Goal: Task Accomplishment & Management: Manage account settings

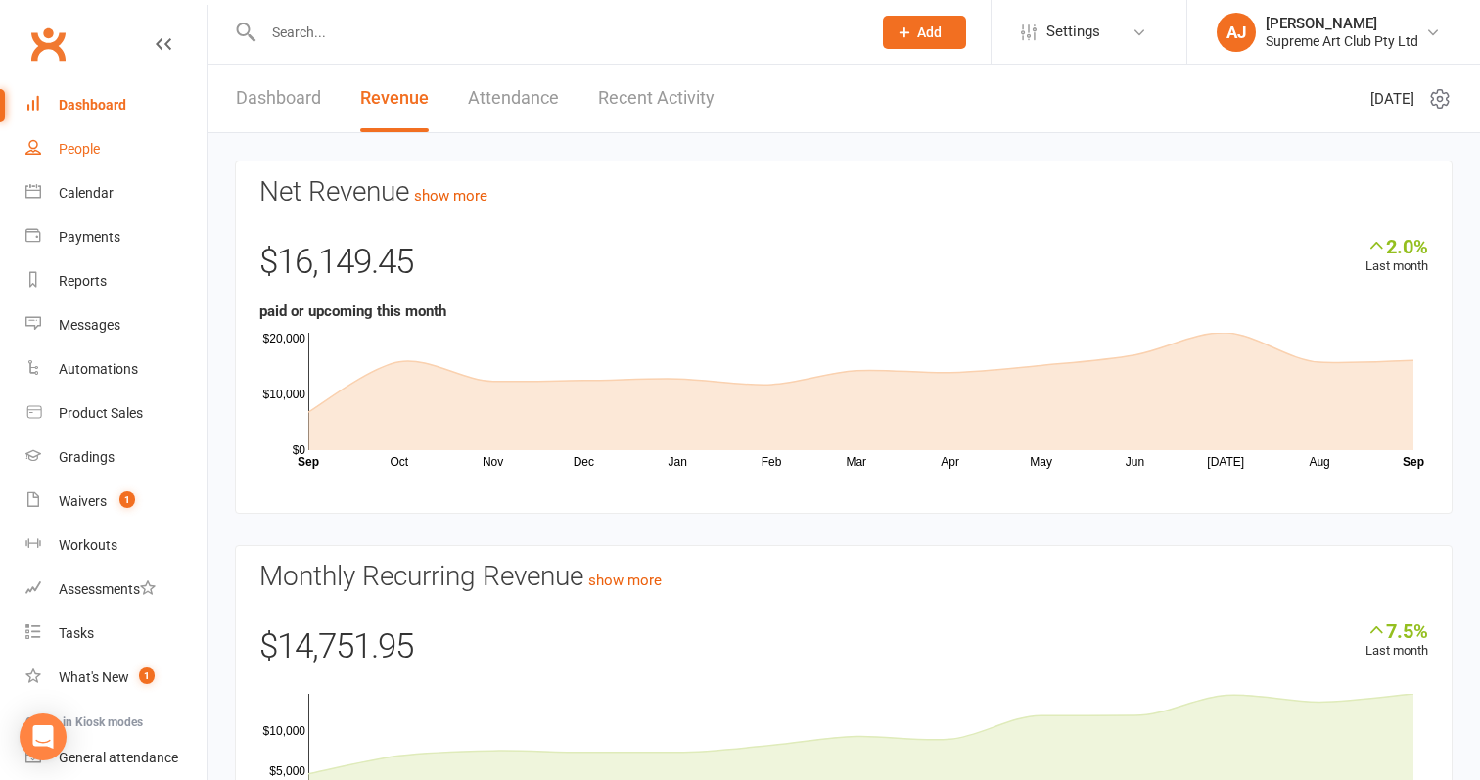
click at [84, 148] on div "People" at bounding box center [79, 149] width 41 height 16
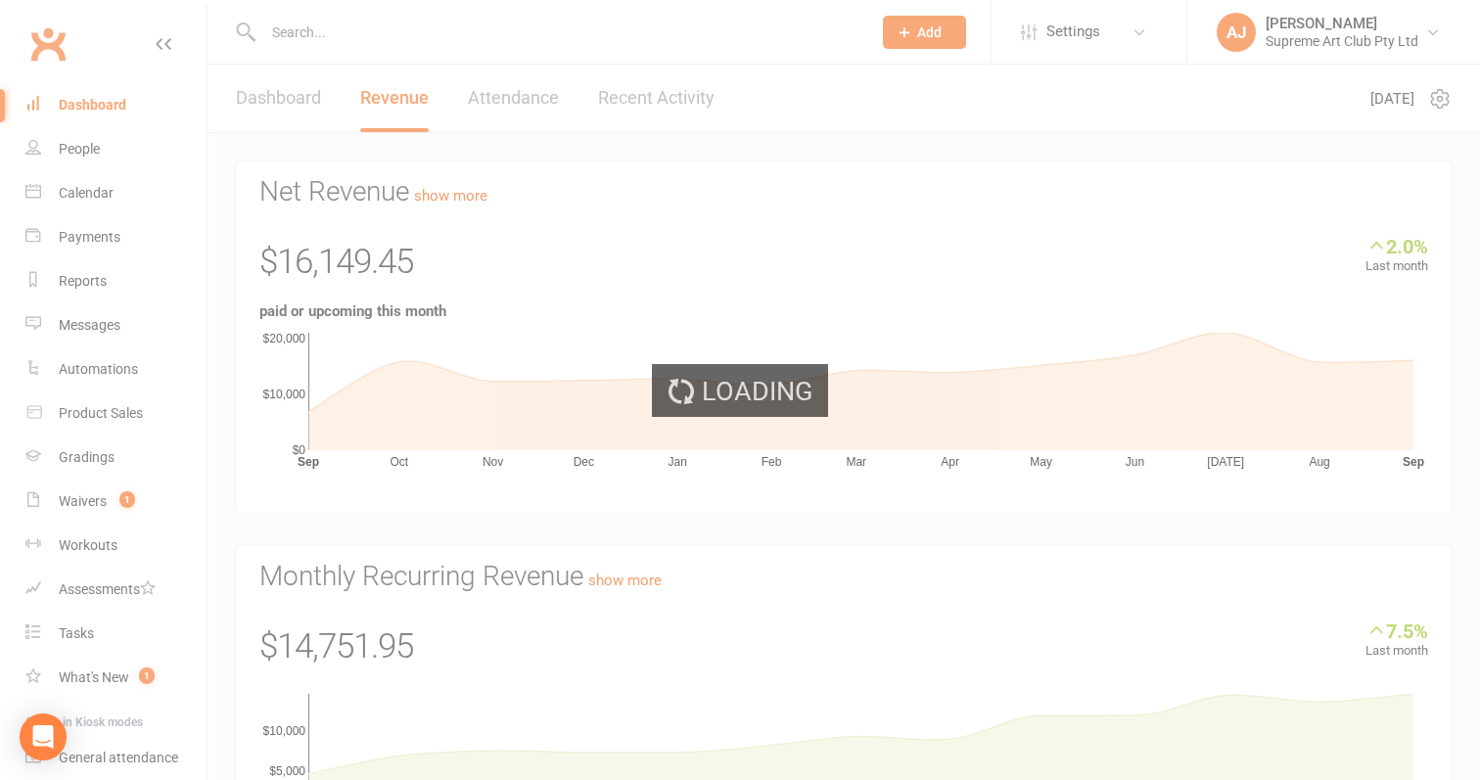
select select "100"
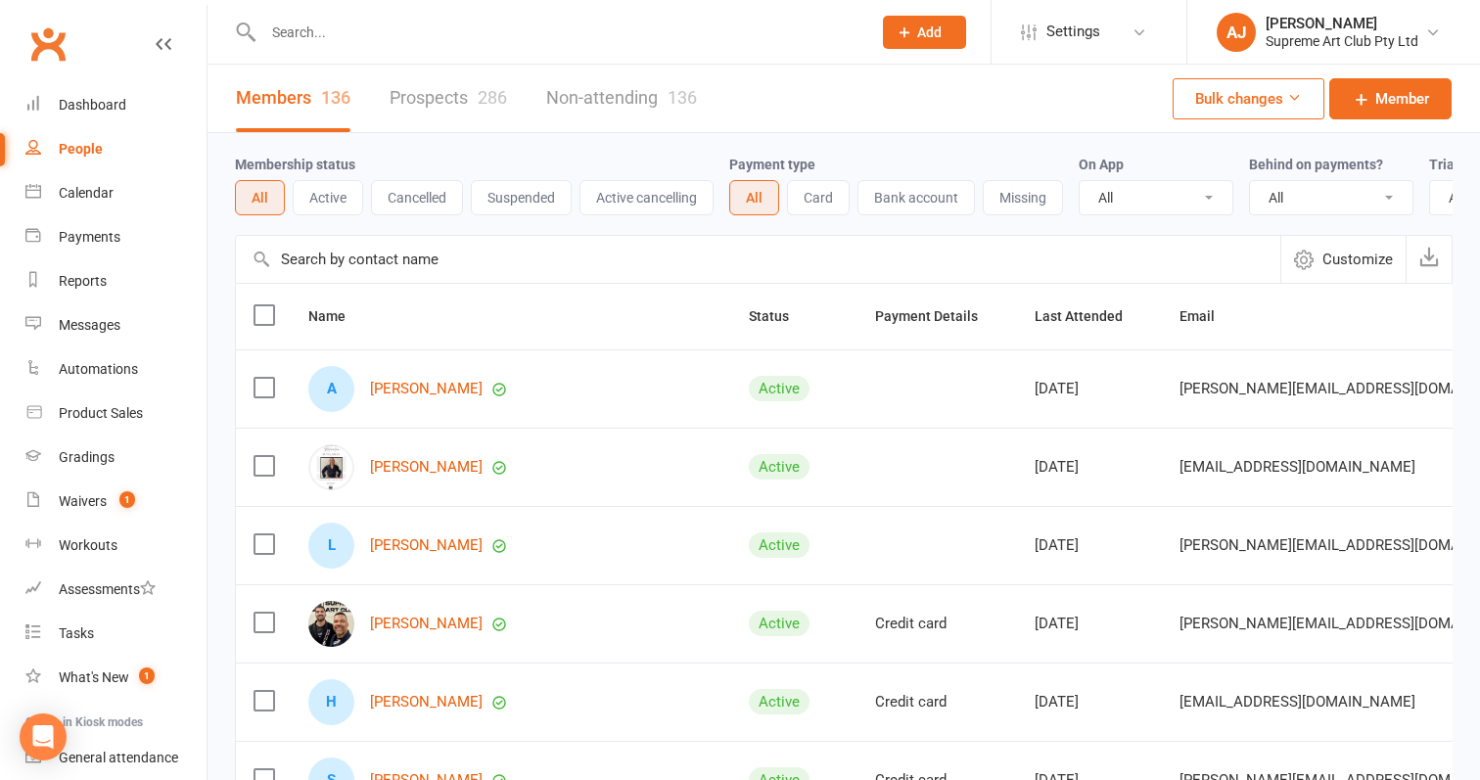
click at [495, 258] on input "text" at bounding box center [758, 259] width 1044 height 47
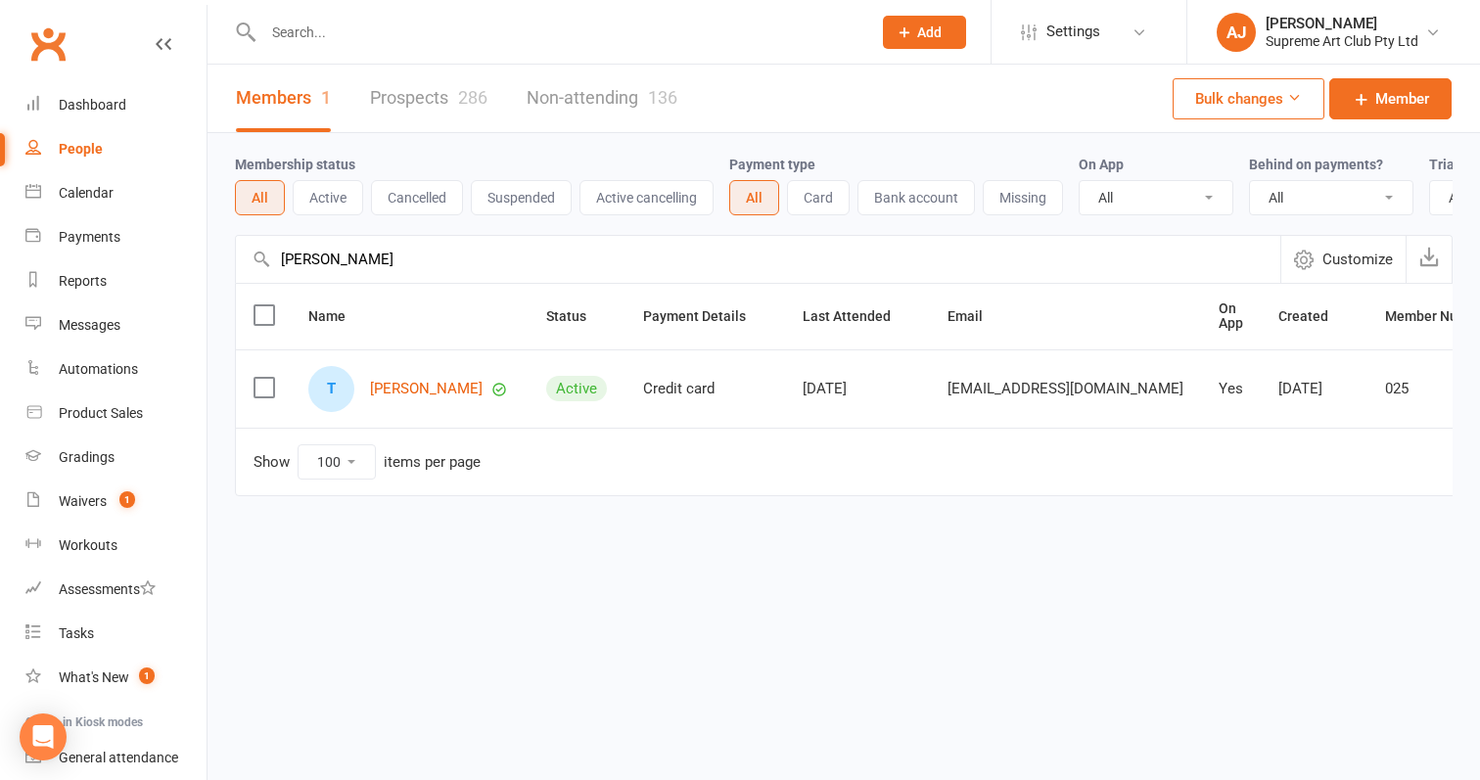
type input "[PERSON_NAME]"
drag, startPoint x: 495, startPoint y: 258, endPoint x: 410, endPoint y: 391, distance: 158.0
click at [410, 391] on link "[PERSON_NAME]" at bounding box center [426, 389] width 113 height 17
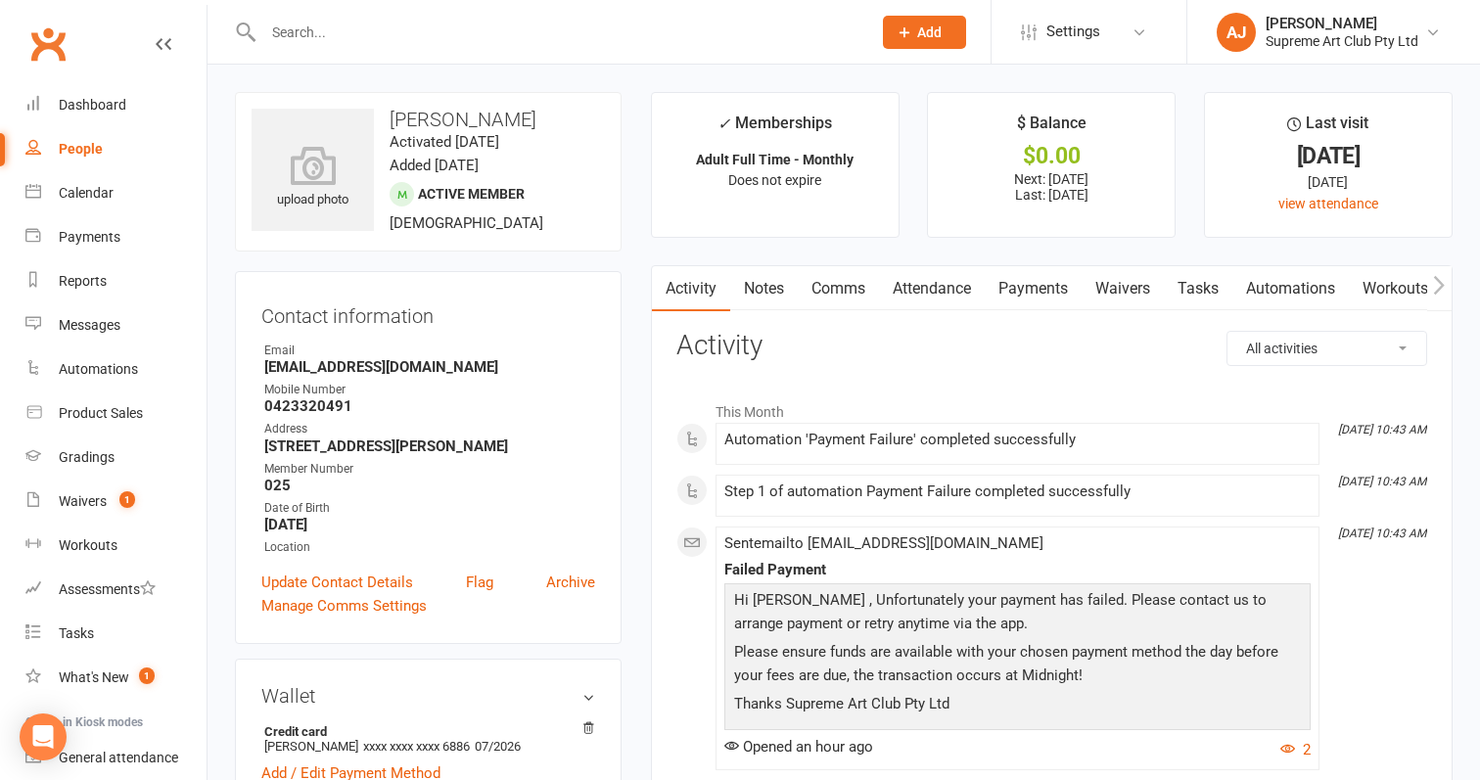
click at [1044, 293] on link "Payments" at bounding box center [1032, 288] width 97 height 45
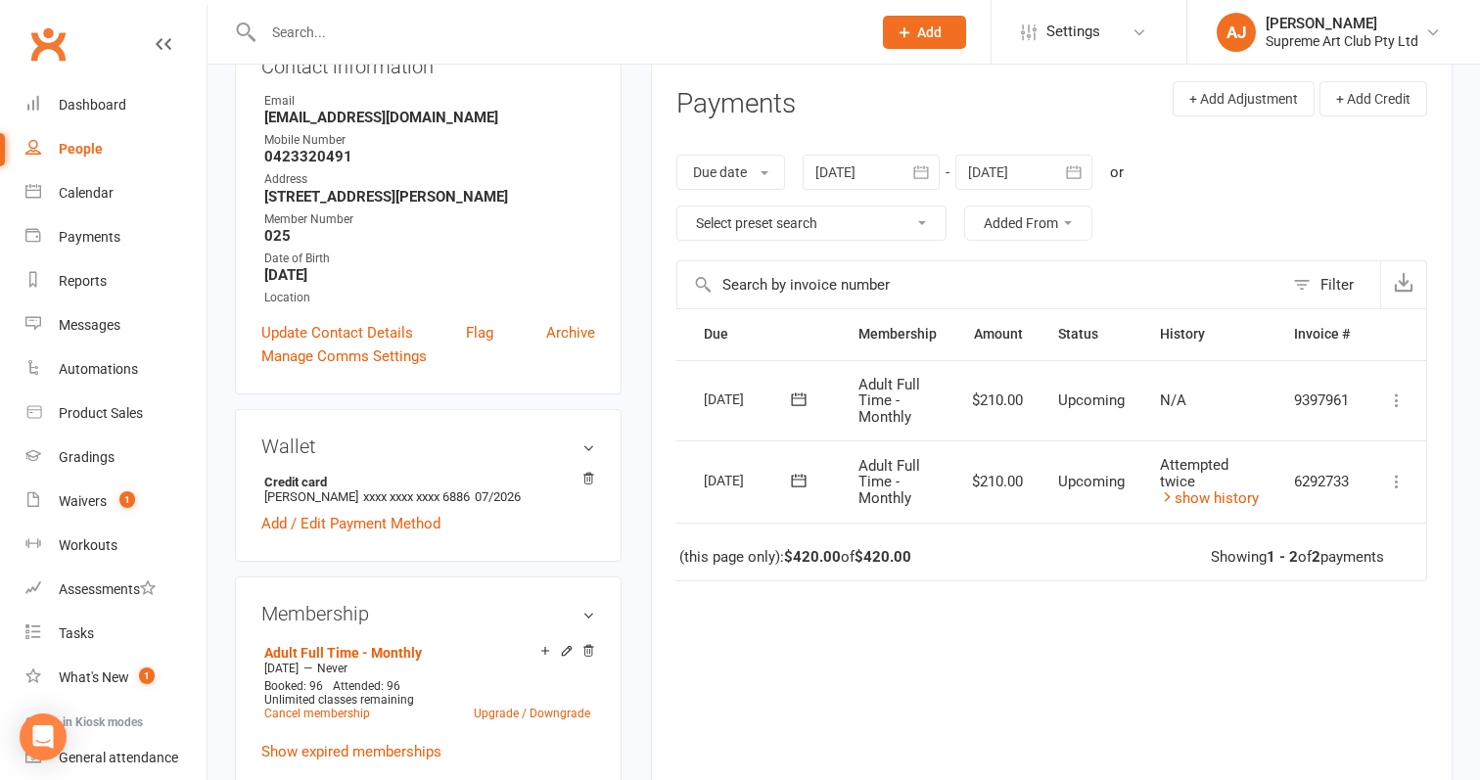
scroll to position [0, 59]
click at [1388, 472] on icon at bounding box center [1397, 482] width 20 height 20
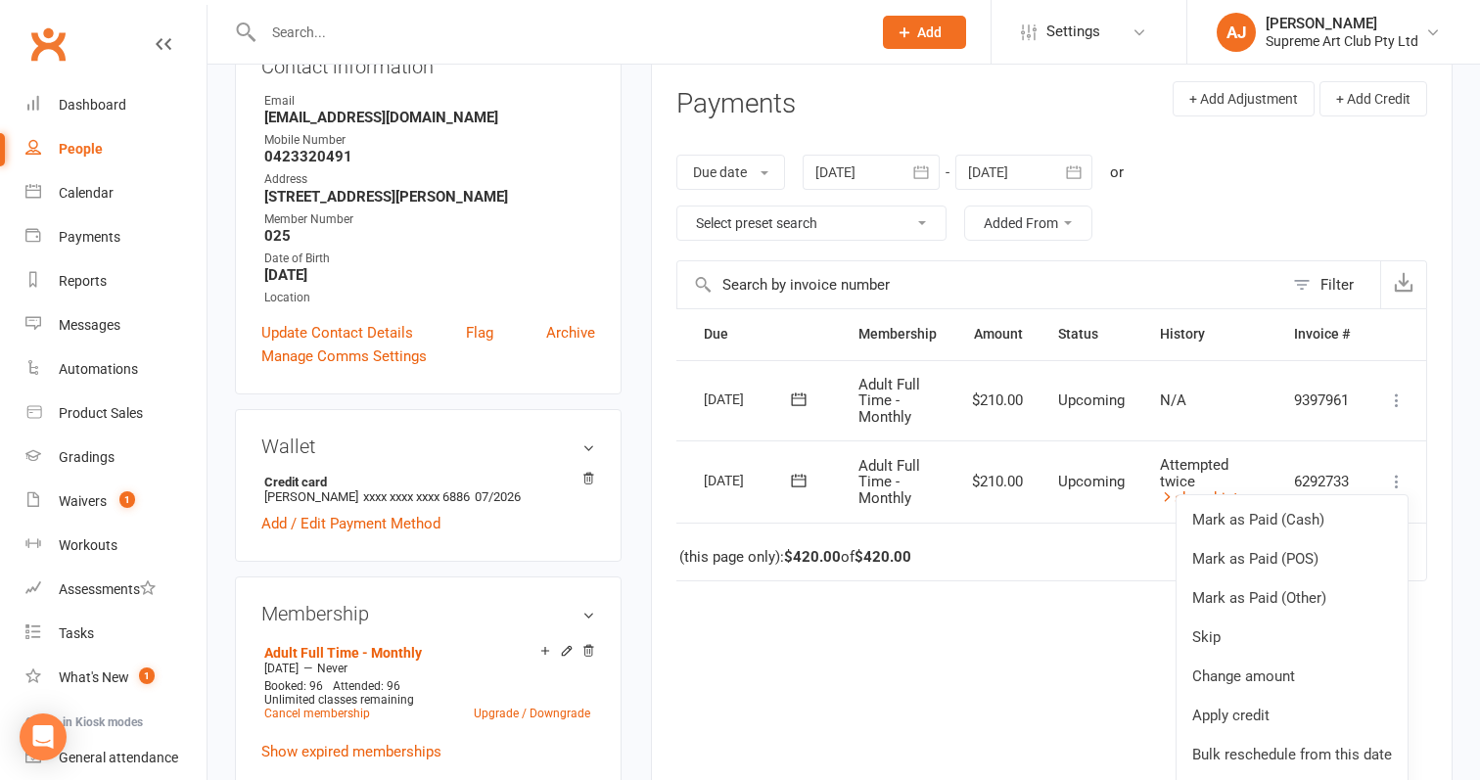
click at [1000, 579] on div "Due Contact Membership Amount Status History Invoice # Select this [DATE] [PERS…" at bounding box center [1051, 570] width 751 height 525
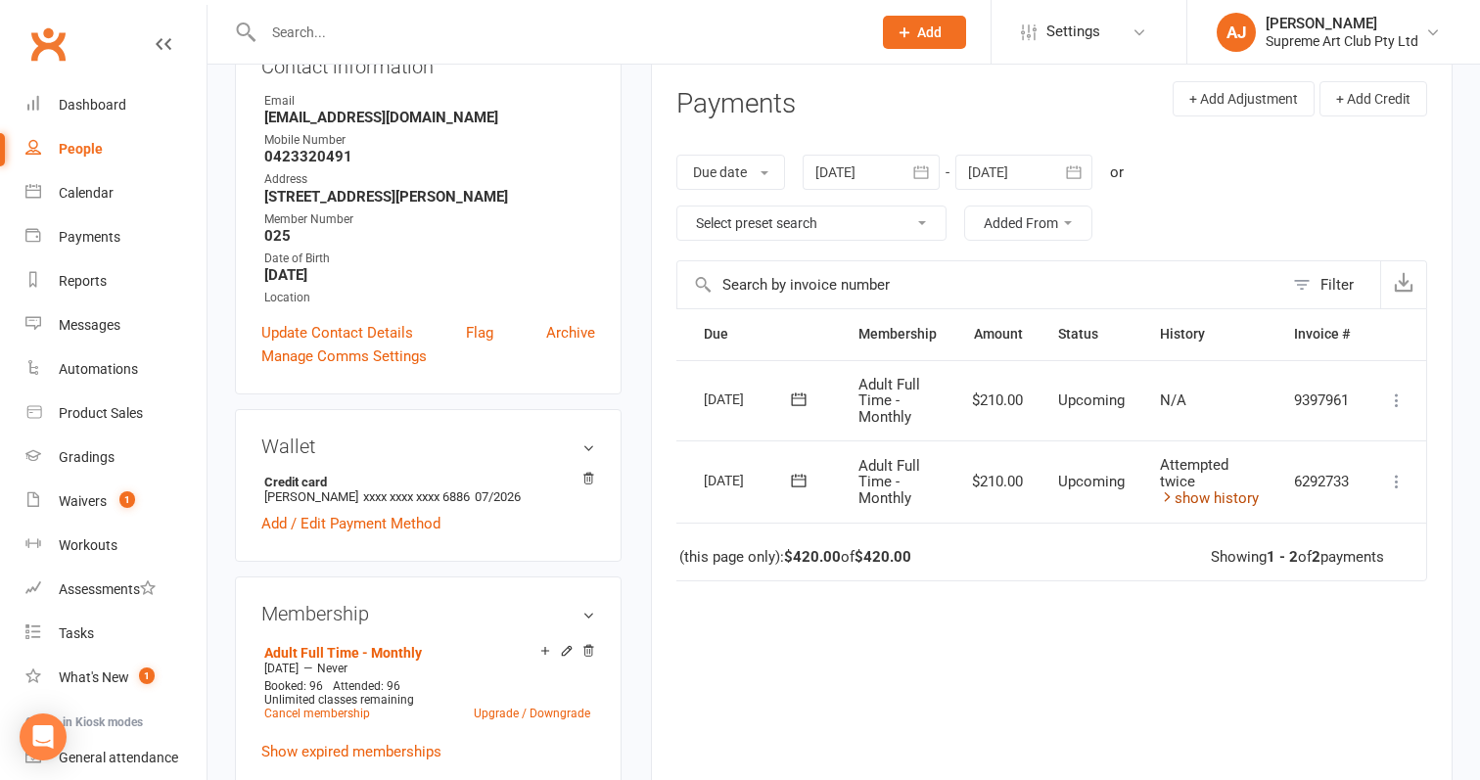
click at [1182, 492] on link "show history" at bounding box center [1209, 498] width 99 height 18
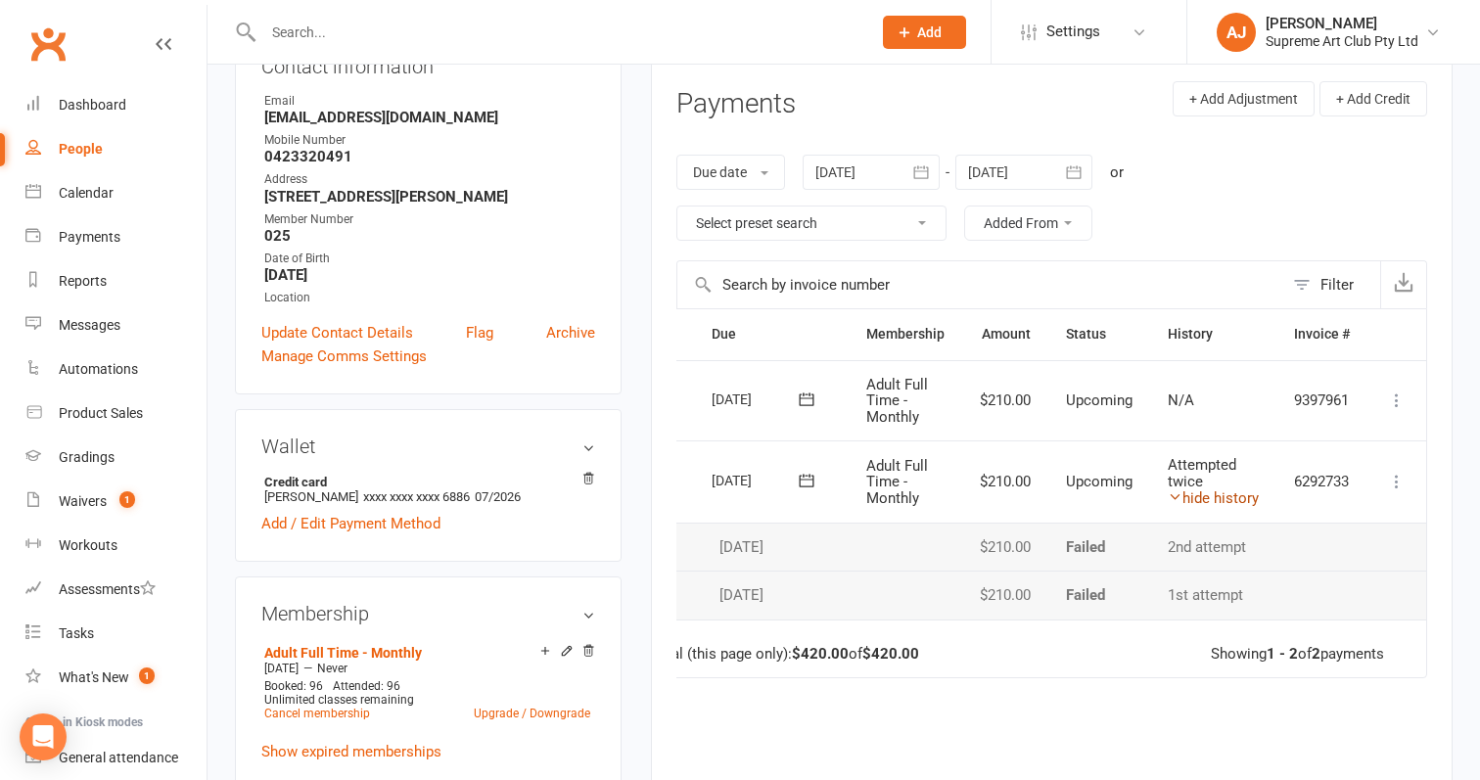
scroll to position [0, 51]
click at [1398, 473] on icon at bounding box center [1397, 482] width 20 height 20
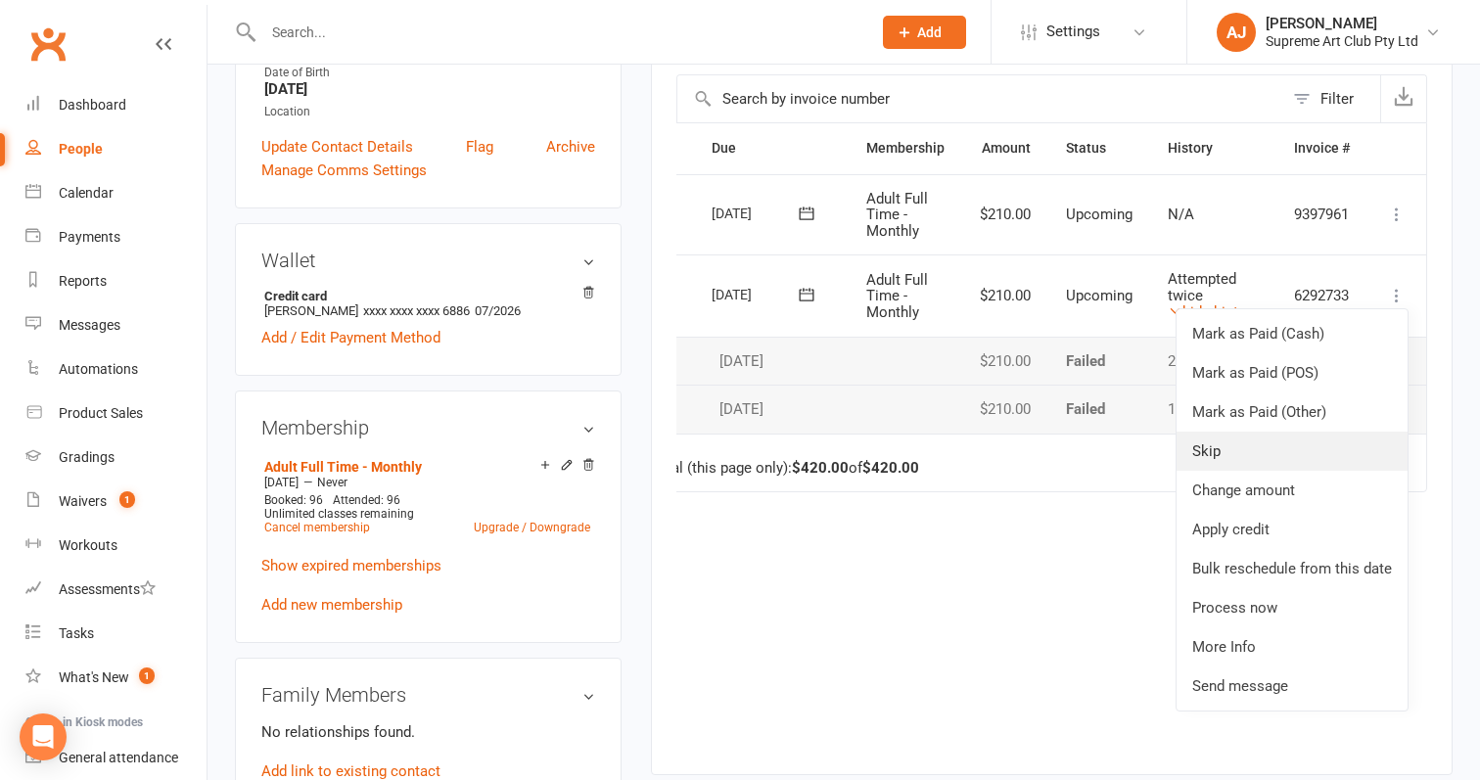
scroll to position [436, 0]
click at [984, 570] on div "Due Contact Membership Amount Status History Invoice # Select this [DATE] [PERS…" at bounding box center [1051, 432] width 751 height 622
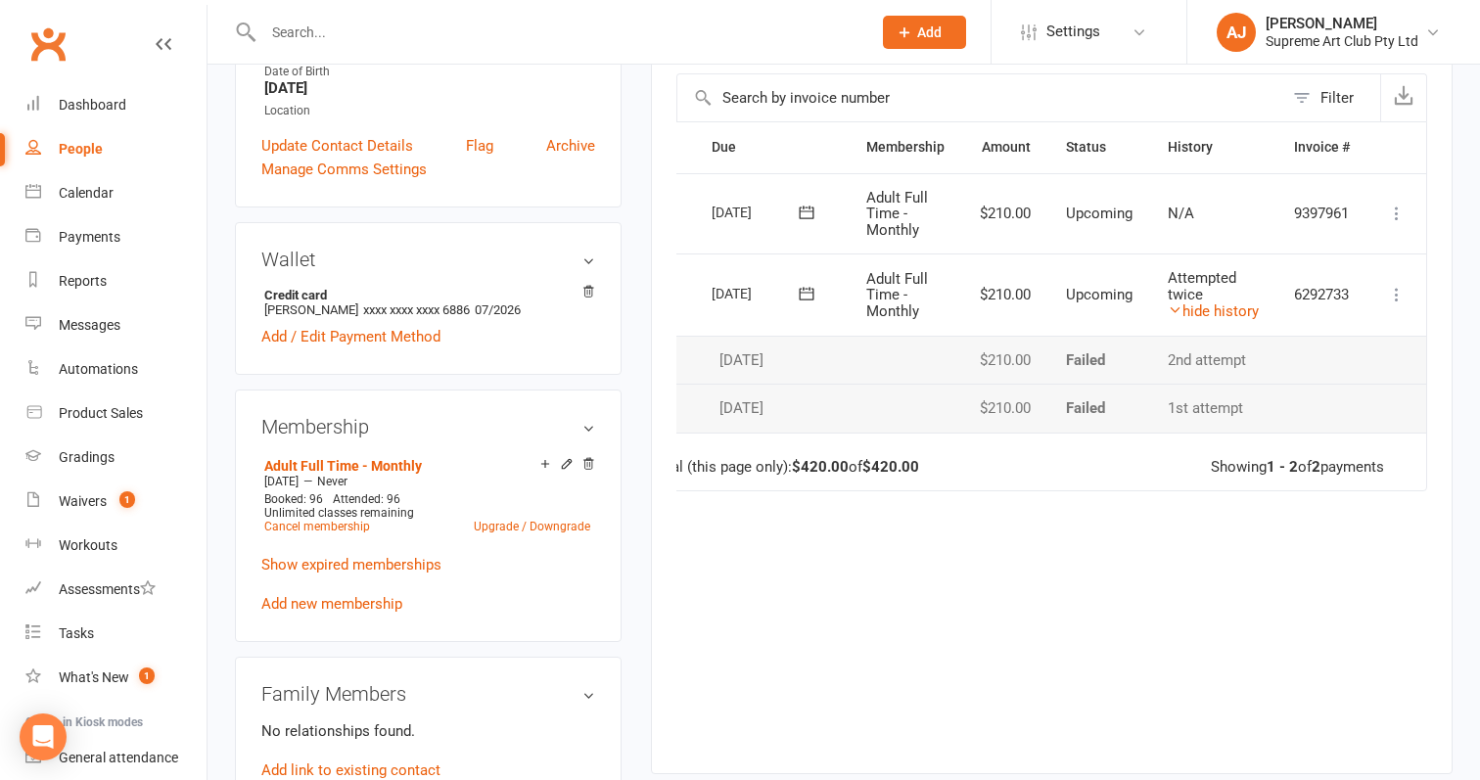
click at [984, 570] on div "Due Contact Membership Amount Status History Invoice # Select this [DATE] [PERS…" at bounding box center [1051, 432] width 751 height 622
click at [78, 505] on div "Waivers" at bounding box center [83, 501] width 48 height 16
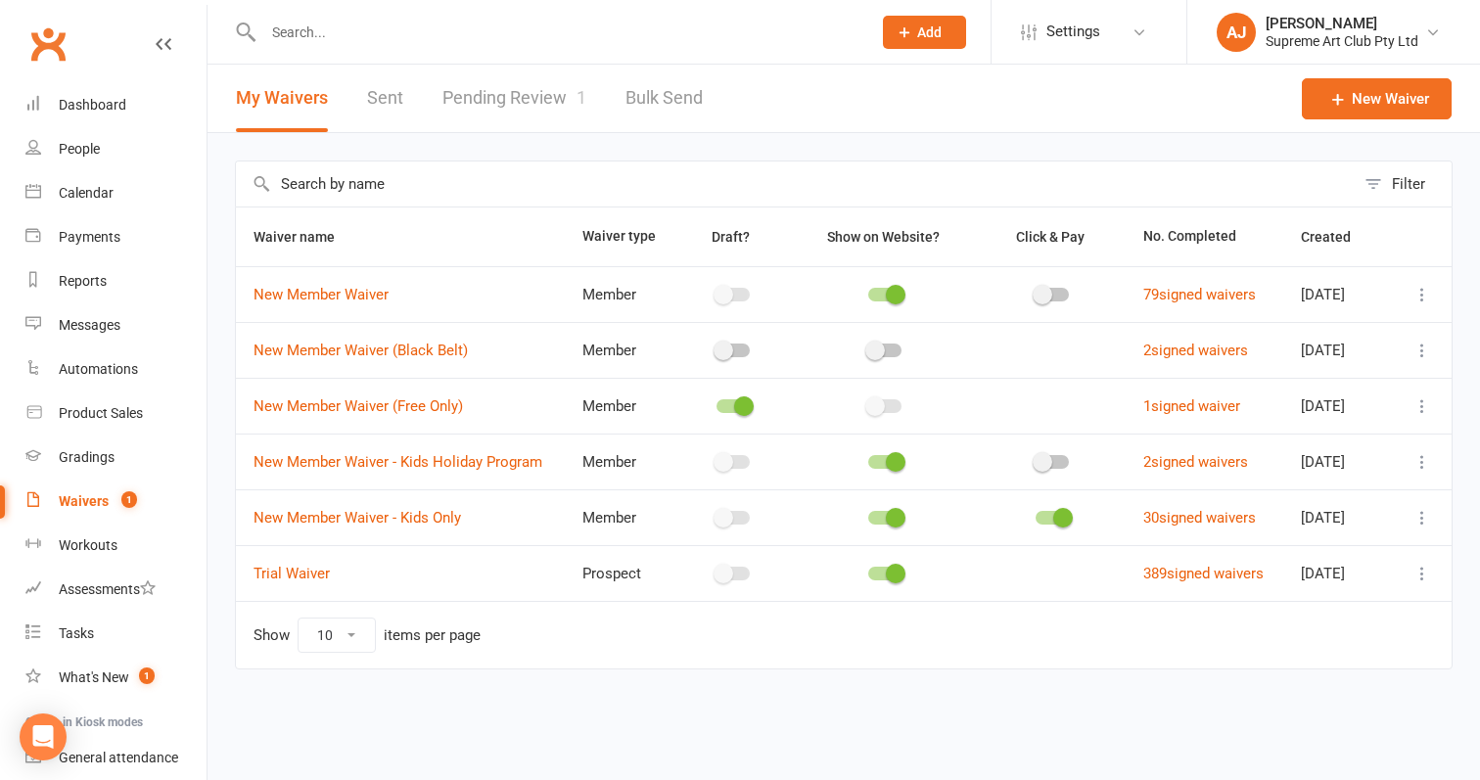
click at [472, 84] on link "Pending Review 1" at bounding box center [514, 99] width 144 height 68
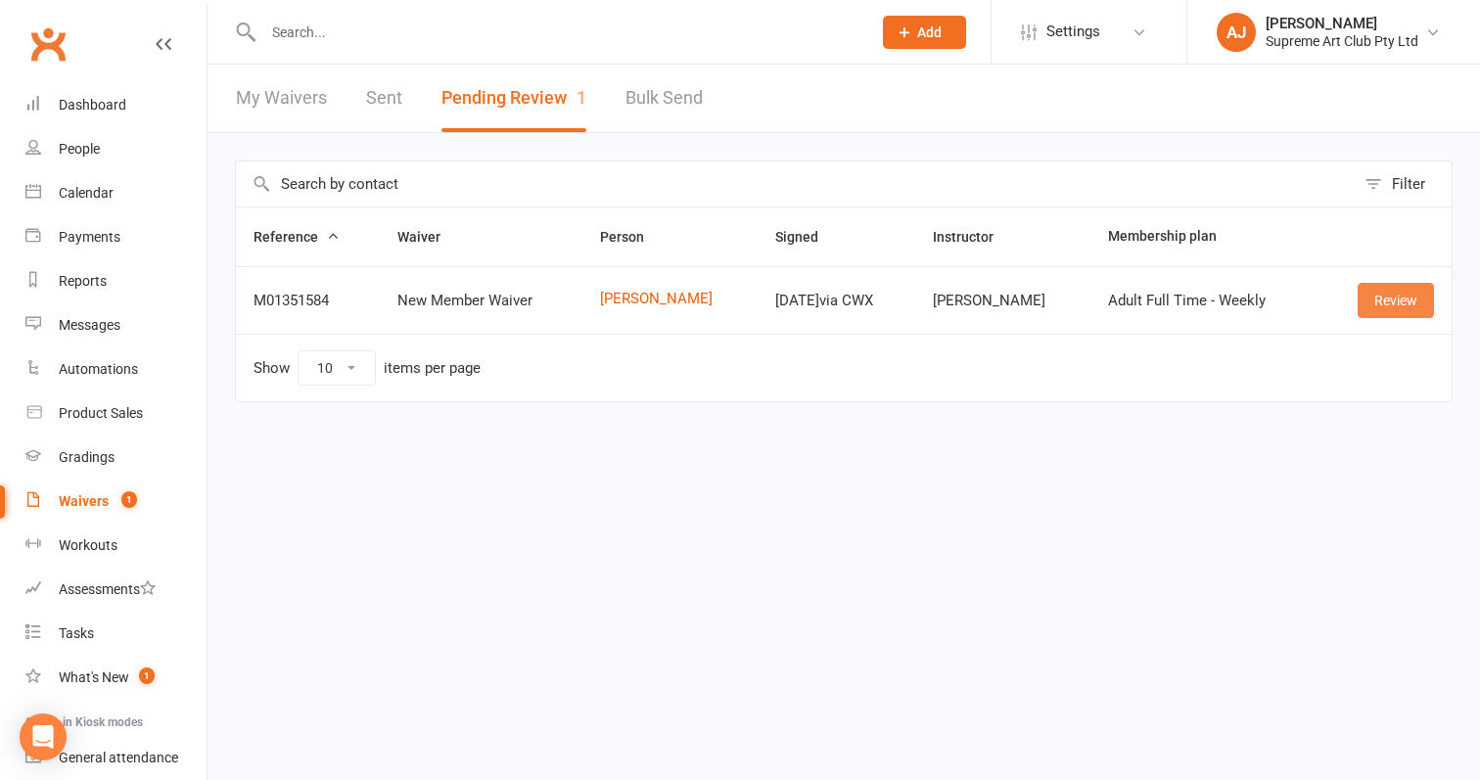
click at [1411, 299] on link "Review" at bounding box center [1395, 300] width 76 height 35
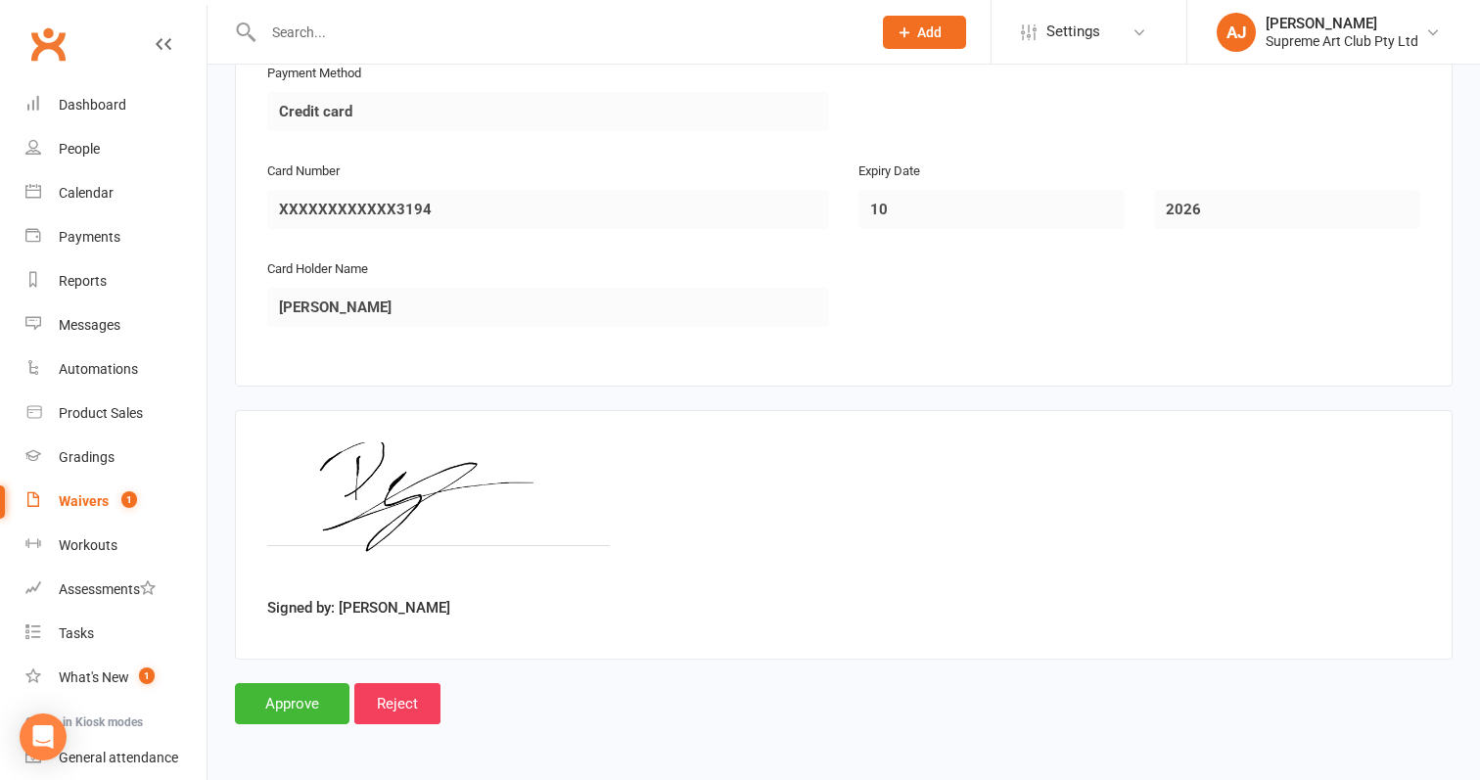
scroll to position [1785, 0]
click at [291, 684] on input "Approve" at bounding box center [292, 703] width 114 height 41
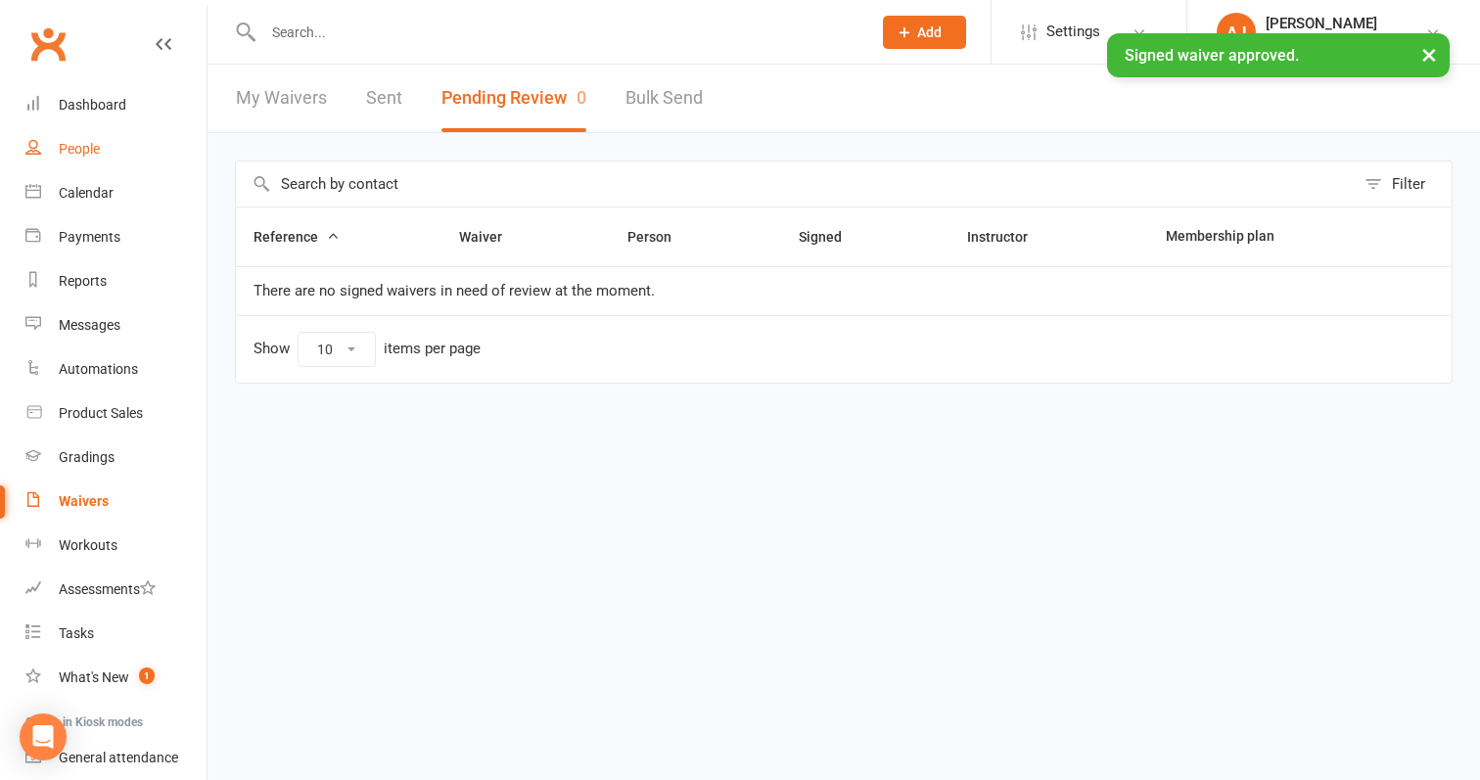
click at [81, 148] on div "People" at bounding box center [79, 149] width 41 height 16
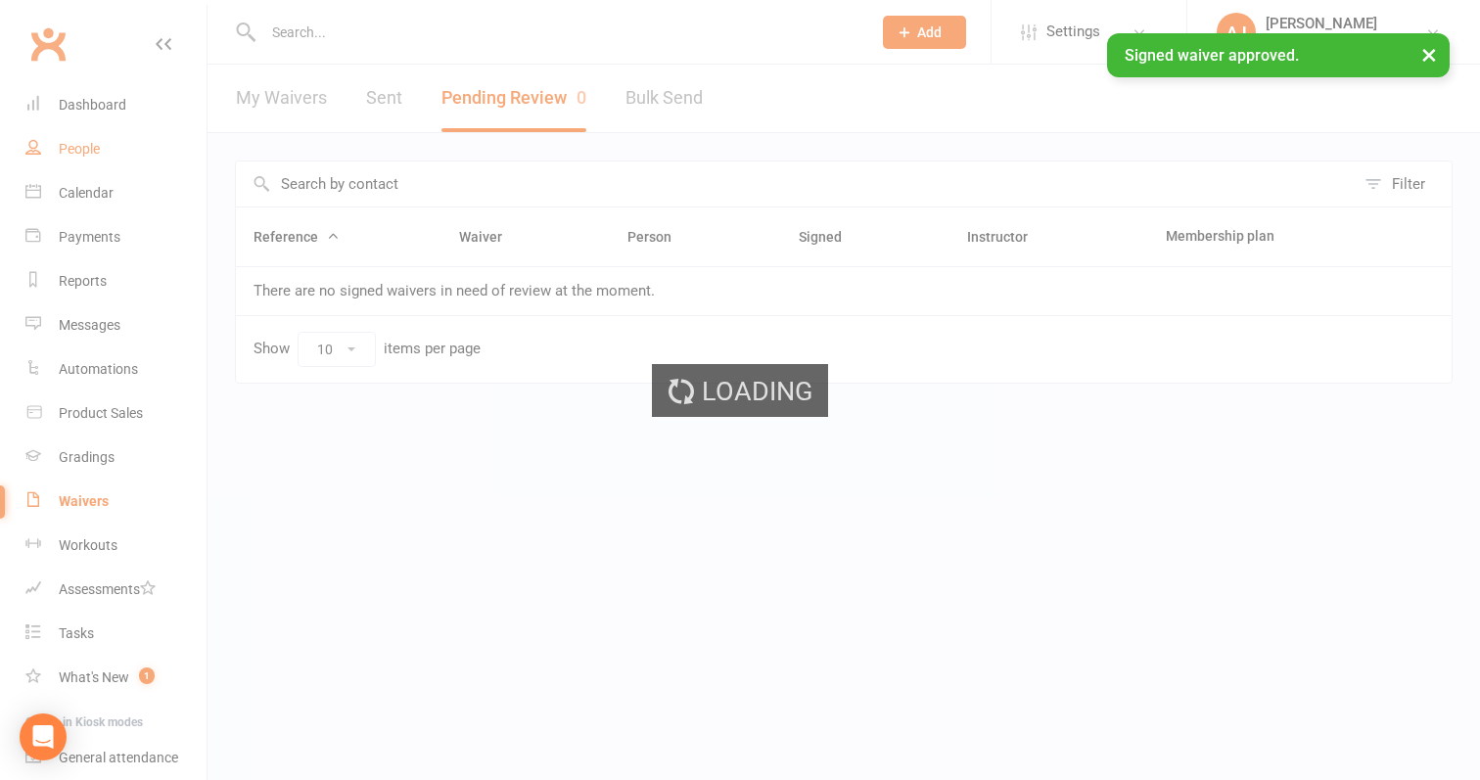
select select "100"
